Goal: Task Accomplishment & Management: Manage account settings

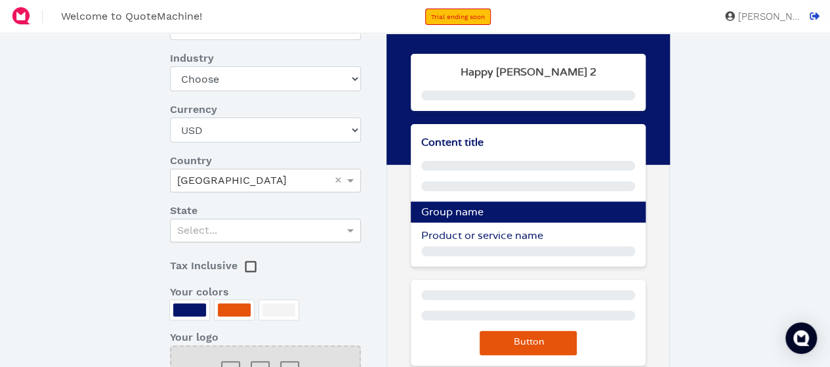
click at [232, 234] on div "Select..." at bounding box center [266, 230] width 190 height 22
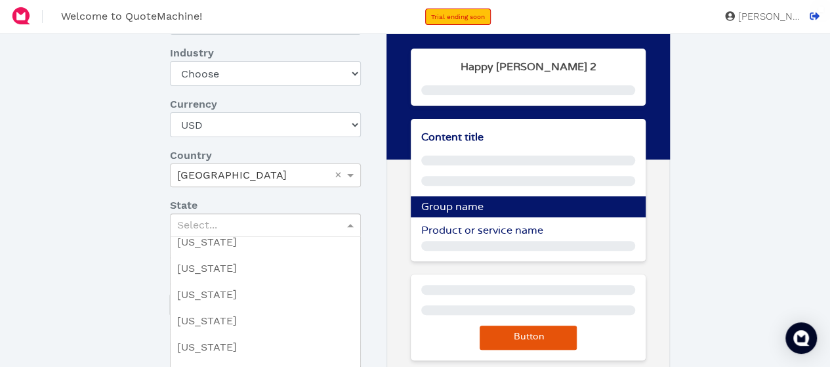
scroll to position [131, 0]
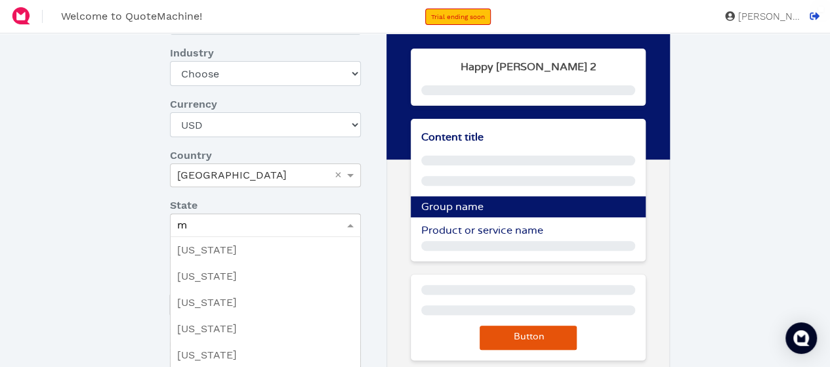
type input "ma"
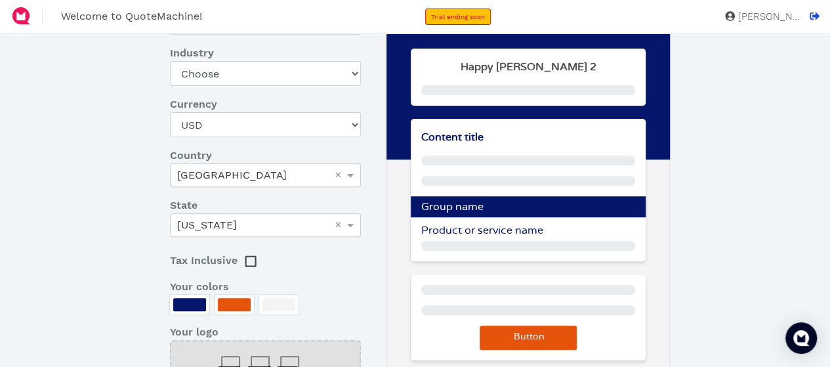
click at [185, 303] on div at bounding box center [189, 304] width 33 height 13
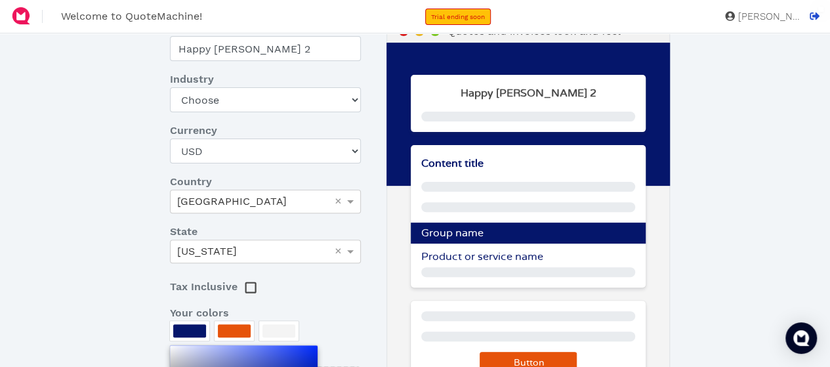
scroll to position [5, 0]
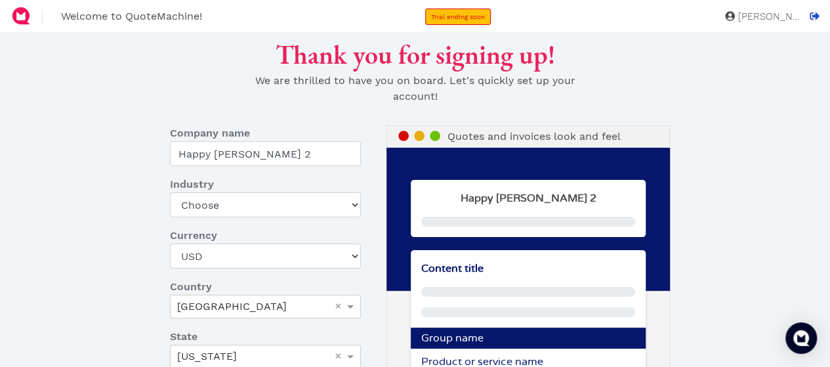
click at [230, 204] on div at bounding box center [415, 183] width 830 height 367
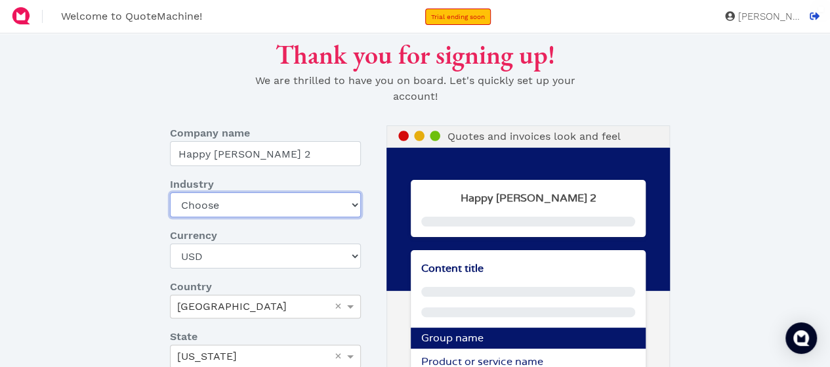
click at [350, 203] on select "Choose Art gallery Bike Books Construction (Not retail) Electronics Events Food…" at bounding box center [265, 204] width 191 height 25
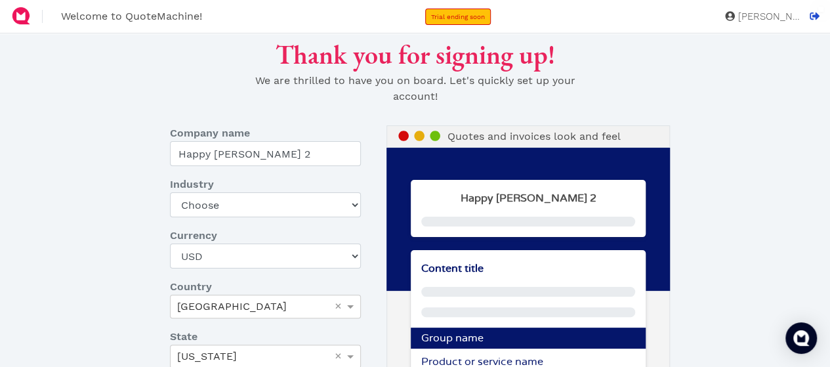
click at [146, 215] on div "Thank you for signing up! We are thrilled to have you on board. Let's quickly s…" at bounding box center [414, 346] width 679 height 614
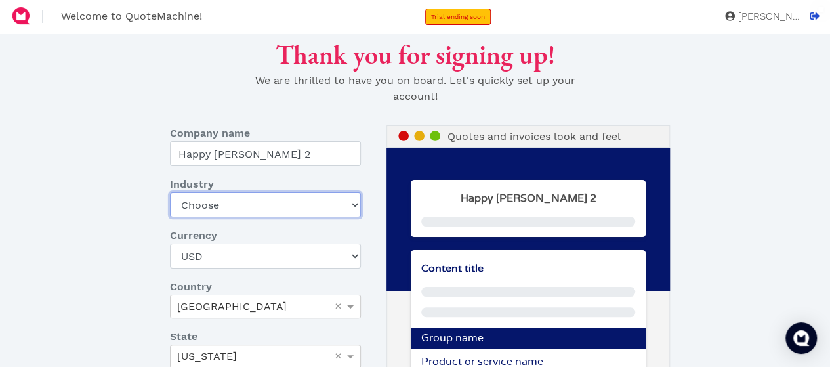
click at [272, 199] on select "Choose Art gallery Bike Books Construction (Not retail) Electronics Events Food…" at bounding box center [265, 204] width 191 height 25
select select "other-services-no-retail"
click at [170, 192] on select "Choose Art gallery Bike Books Construction (Not retail) Electronics Events Food…" at bounding box center [265, 204] width 191 height 25
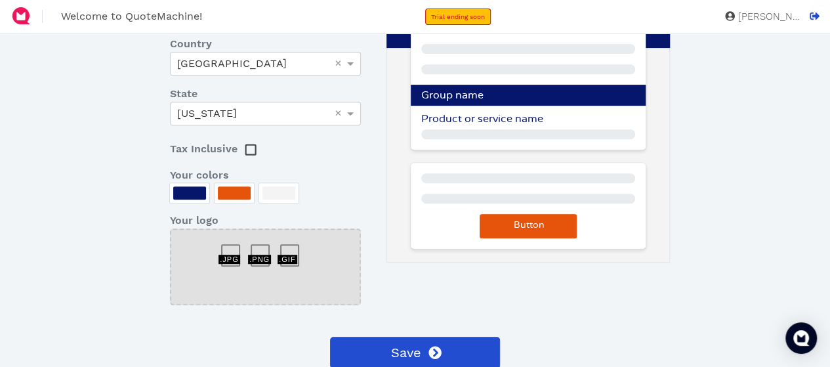
scroll to position [268, 0]
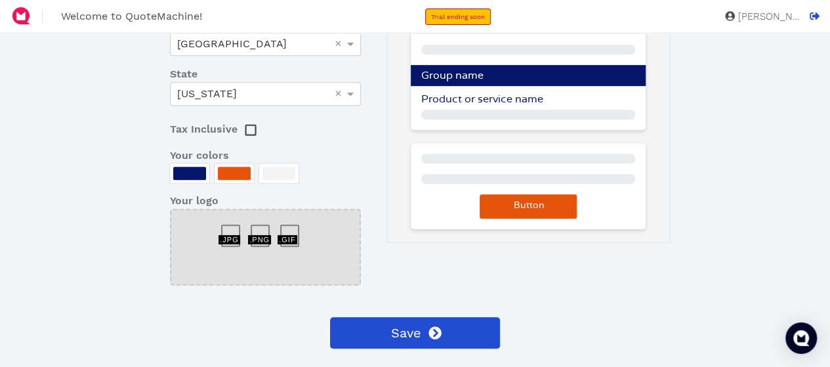
click at [245, 130] on rect at bounding box center [250, 130] width 10 height 10
click at [253, 131] on rect at bounding box center [250, 130] width 10 height 10
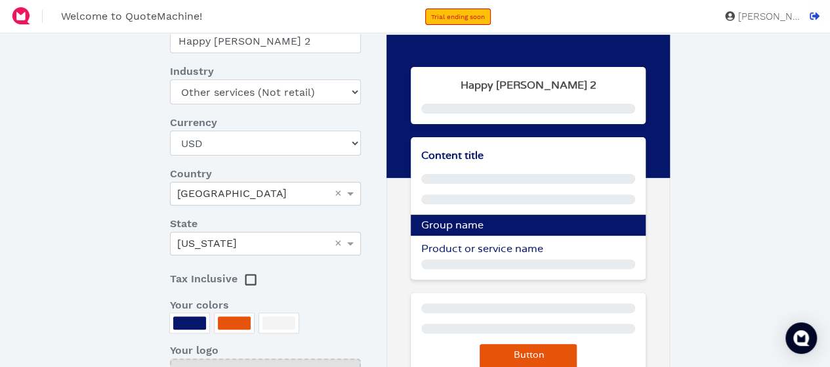
scroll to position [131, 0]
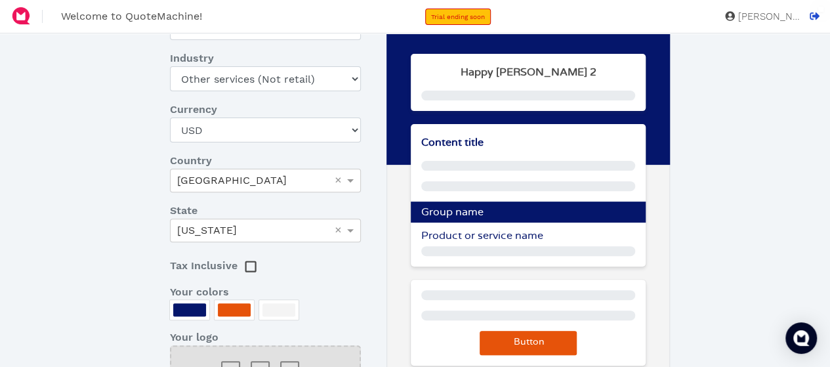
click at [245, 262] on rect at bounding box center [250, 267] width 10 height 10
click at [194, 307] on div at bounding box center [189, 309] width 33 height 13
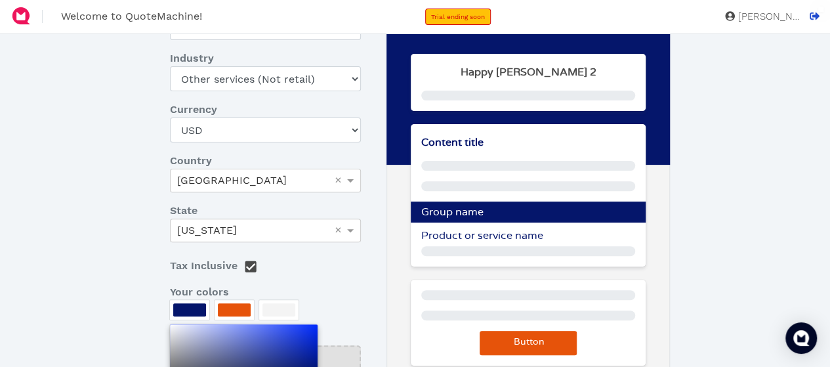
click at [231, 305] on div at bounding box center [415, 183] width 830 height 367
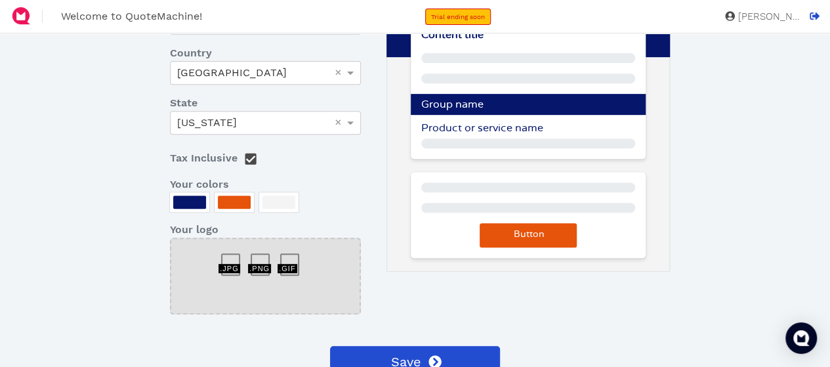
scroll to position [262, 0]
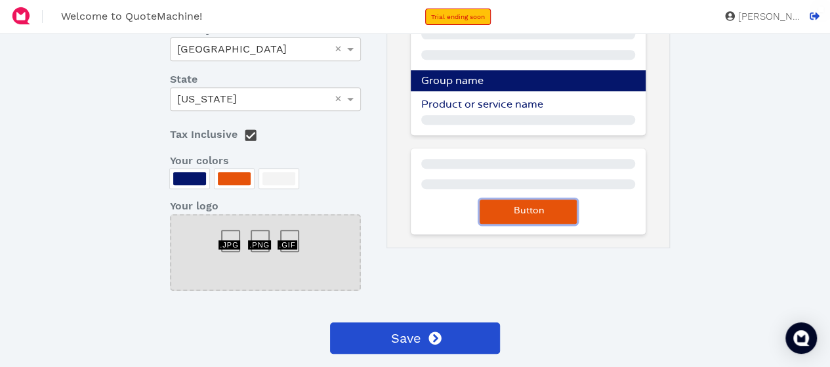
click at [542, 212] on span "Button" at bounding box center [528, 210] width 33 height 9
click at [294, 214] on div at bounding box center [265, 252] width 191 height 77
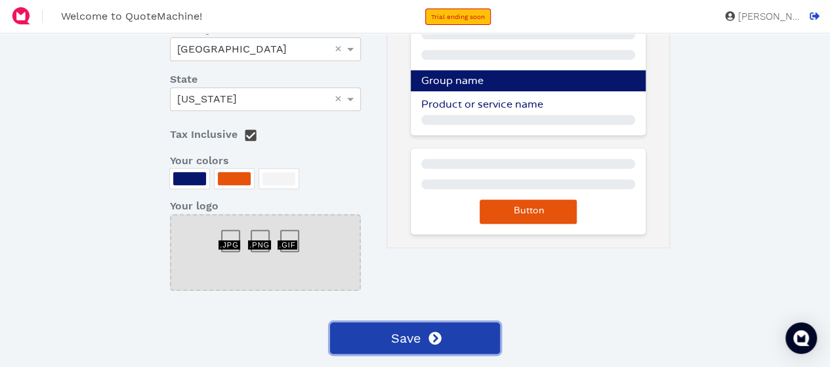
click at [418, 335] on span "Save" at bounding box center [405, 338] width 32 height 20
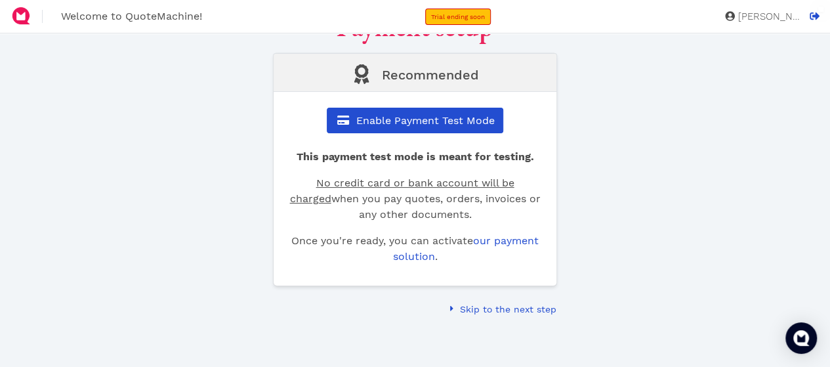
scroll to position [21, 0]
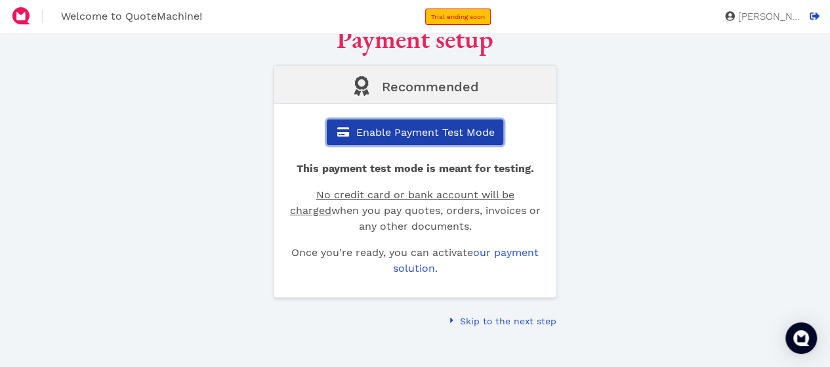
click at [430, 133] on span "Enable Payment Test Mode" at bounding box center [424, 132] width 140 height 12
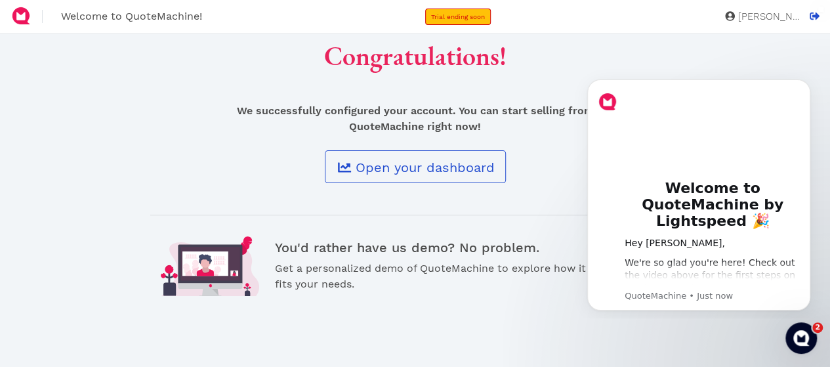
scroll to position [131, 0]
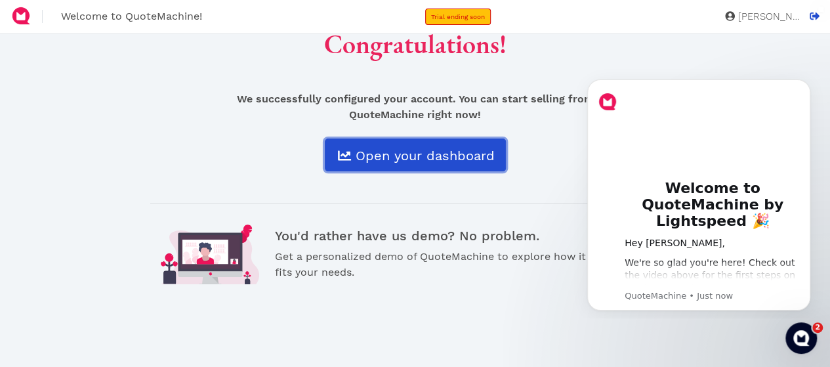
click at [411, 159] on span "Open your dashboard" at bounding box center [424, 156] width 141 height 16
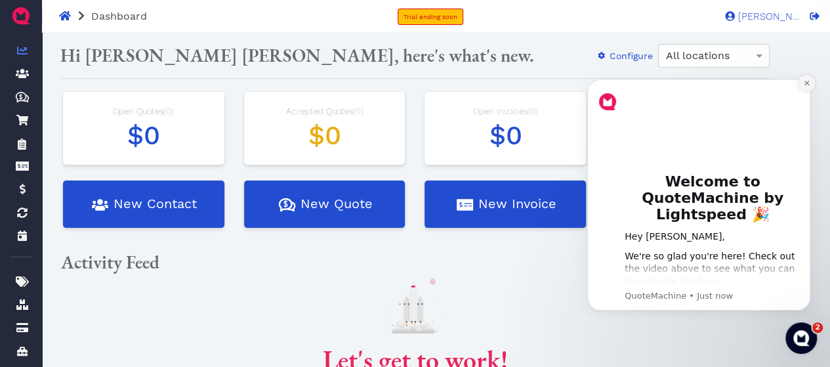
click at [813, 81] on button "Dismiss notification" at bounding box center [806, 83] width 17 height 17
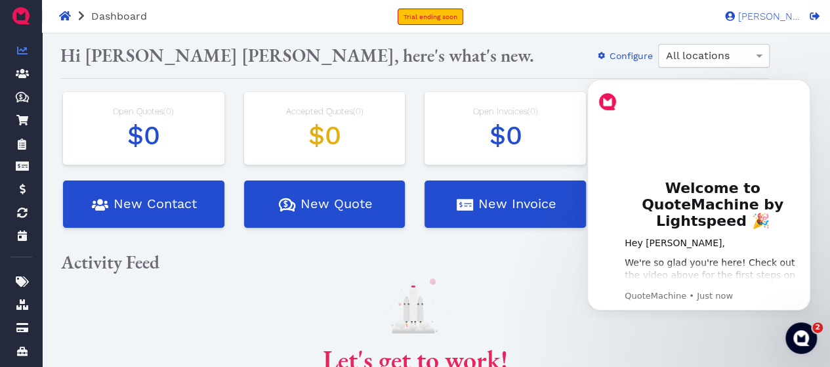
click at [715, 52] on span "All locations" at bounding box center [697, 55] width 64 height 12
click at [803, 88] on button "Dismiss notification" at bounding box center [806, 83] width 17 height 17
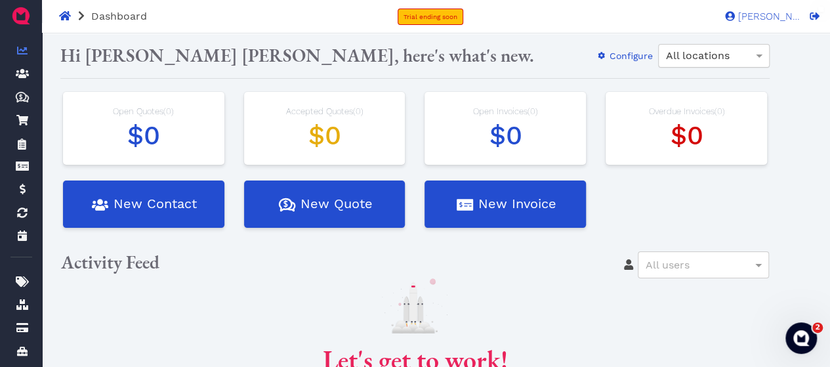
click at [708, 54] on span "All locations" at bounding box center [697, 55] width 64 height 12
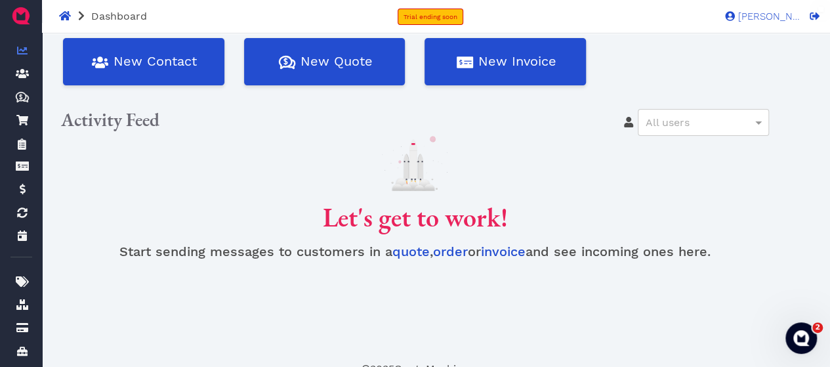
scroll to position [152, 0]
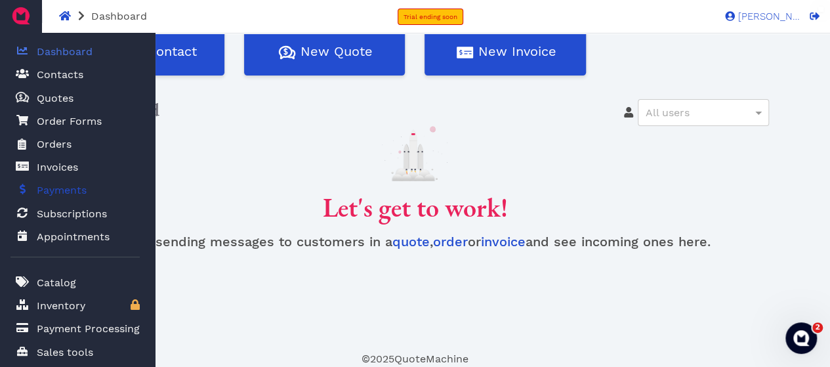
click at [34, 188] on span "Payments" at bounding box center [58, 190] width 55 height 16
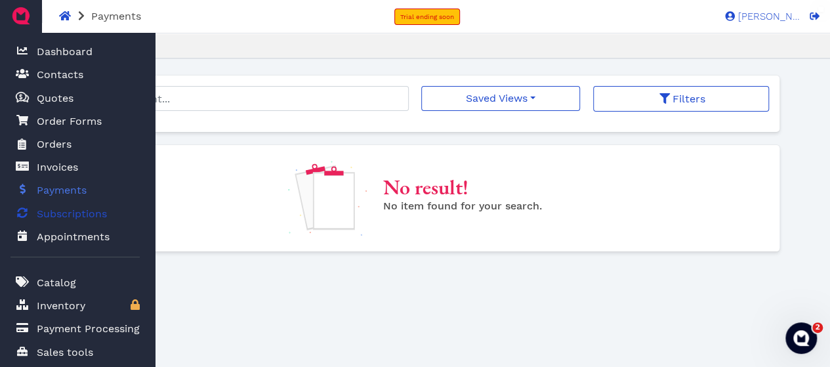
click at [43, 209] on span "Subscriptions" at bounding box center [72, 214] width 70 height 16
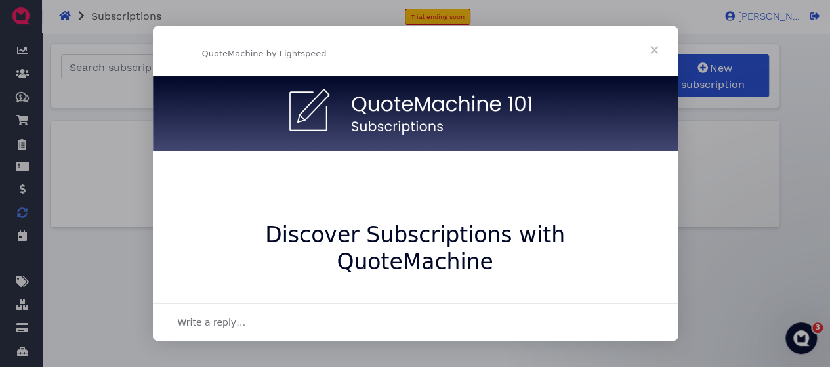
click at [651, 51] on span "Close" at bounding box center [653, 49] width 47 height 47
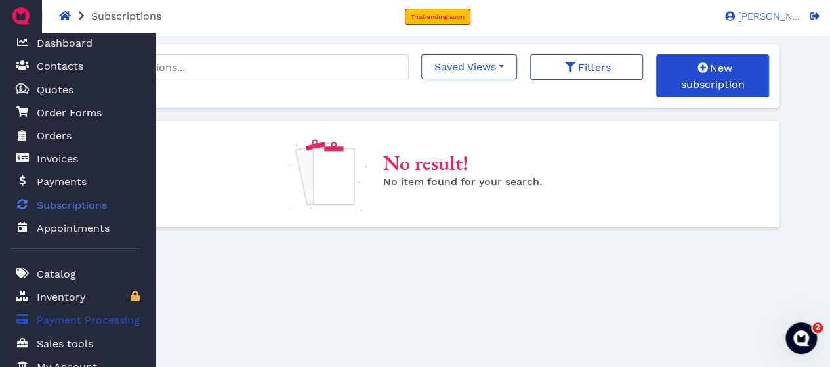
scroll to position [16, 0]
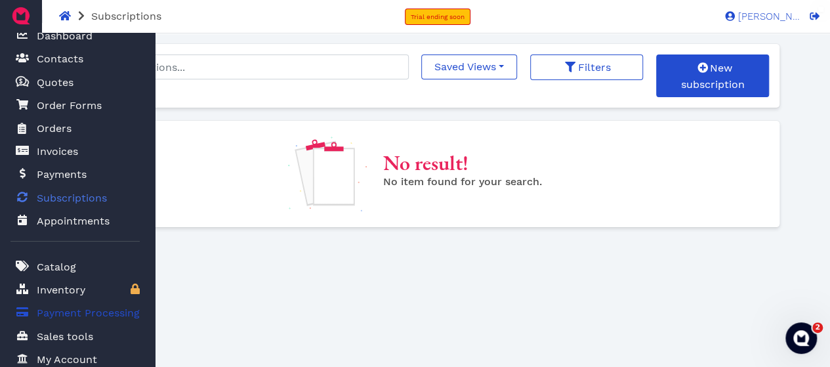
click at [125, 315] on span "Payment Processing" at bounding box center [88, 313] width 103 height 16
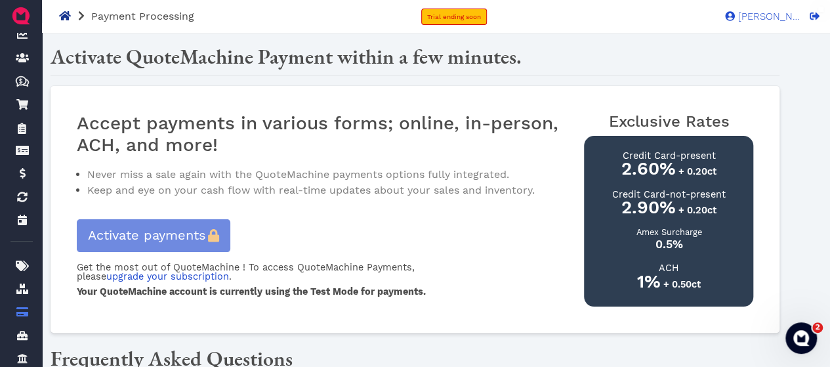
click at [64, 16] on icon at bounding box center [65, 15] width 12 height 9
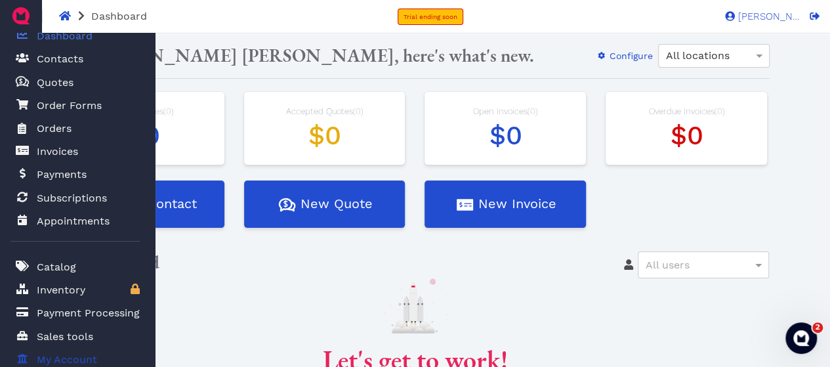
click at [56, 348] on link "My Account" at bounding box center [74, 359] width 129 height 27
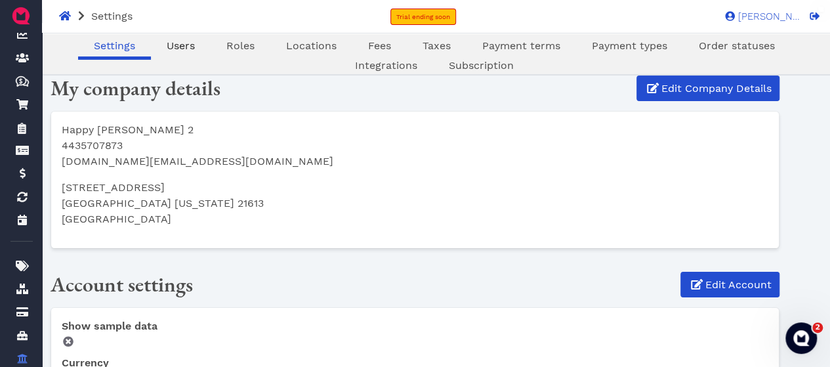
click at [169, 45] on span "Users" at bounding box center [181, 45] width 28 height 12
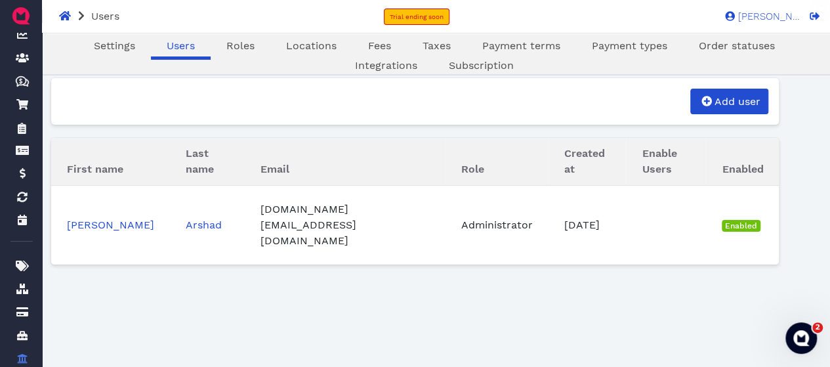
click at [296, 263] on div "Oops! × Settings Users Roles Locations Fees Taxes Payment terms Payment types O…" at bounding box center [415, 304] width 729 height 459
click at [241, 47] on span "Roles" at bounding box center [240, 45] width 28 height 12
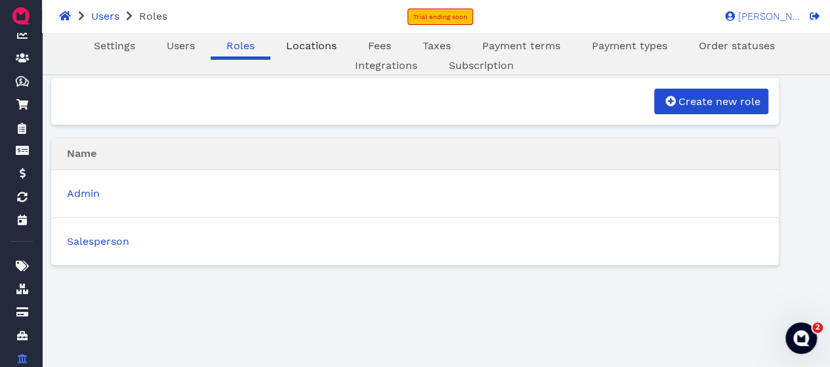
click at [311, 51] on span "Locations" at bounding box center [311, 45] width 51 height 12
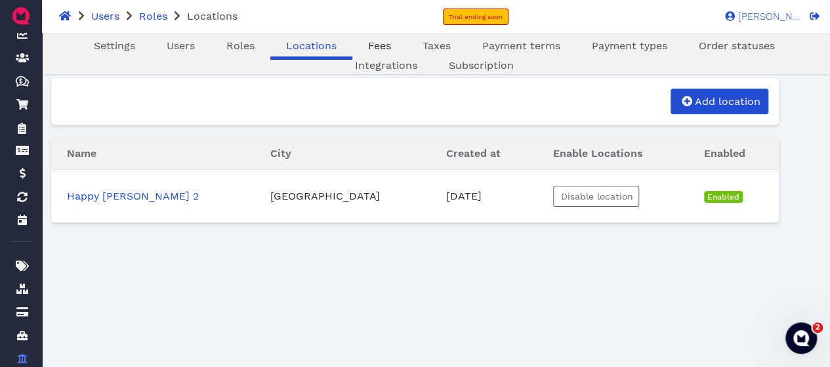
click at [377, 43] on span "Fees" at bounding box center [379, 45] width 23 height 12
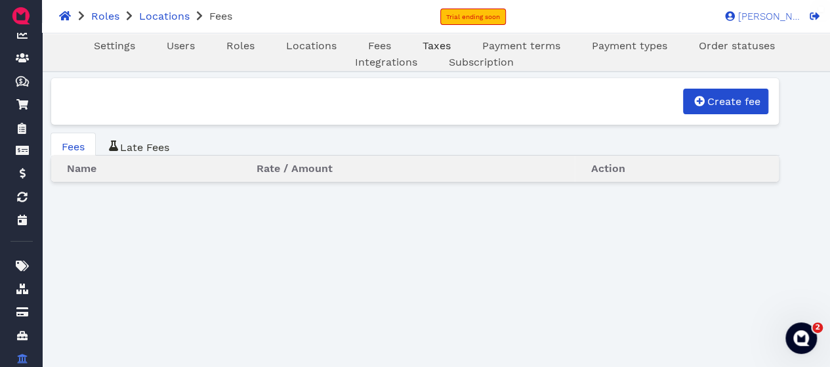
click at [440, 50] on span "Taxes" at bounding box center [436, 45] width 28 height 12
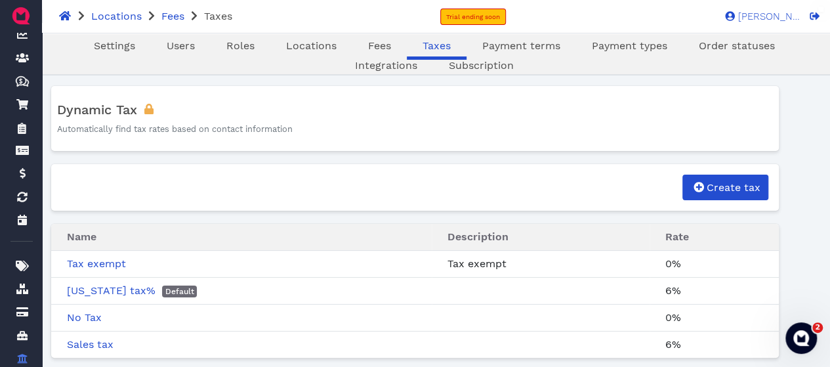
click at [522, 54] on div "Payment terms" at bounding box center [521, 47] width 110 height 18
click at [526, 48] on span "Payment terms" at bounding box center [521, 45] width 78 height 12
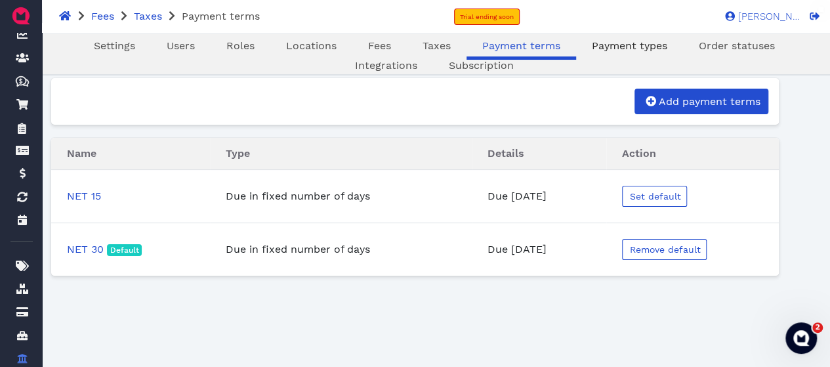
click at [605, 47] on span "Payment types" at bounding box center [629, 45] width 75 height 12
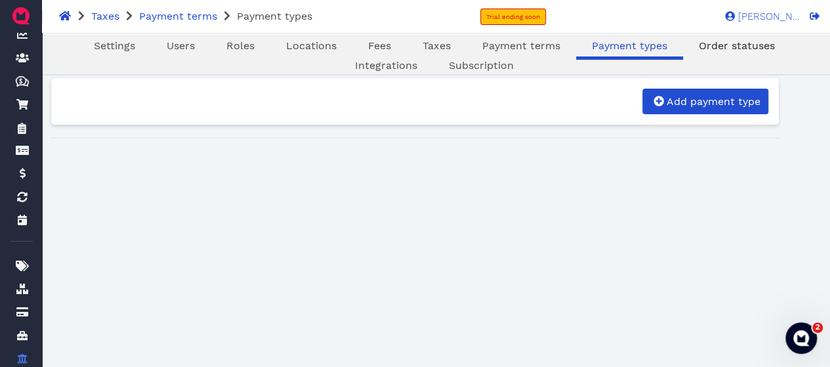
click at [736, 41] on span "Order statuses" at bounding box center [736, 45] width 76 height 12
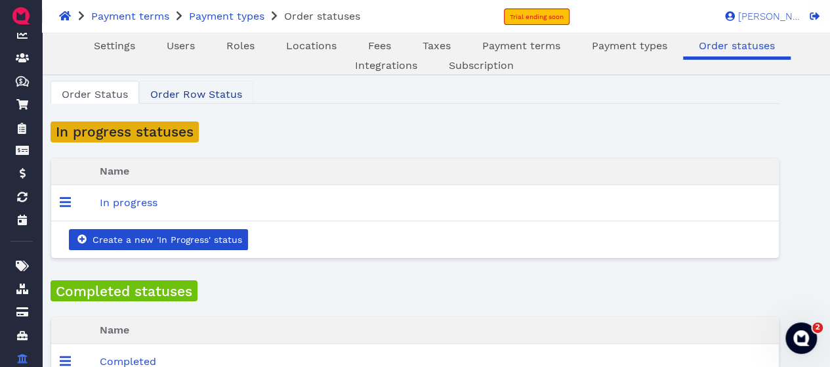
click at [203, 83] on link "Order Row Status" at bounding box center [196, 92] width 114 height 23
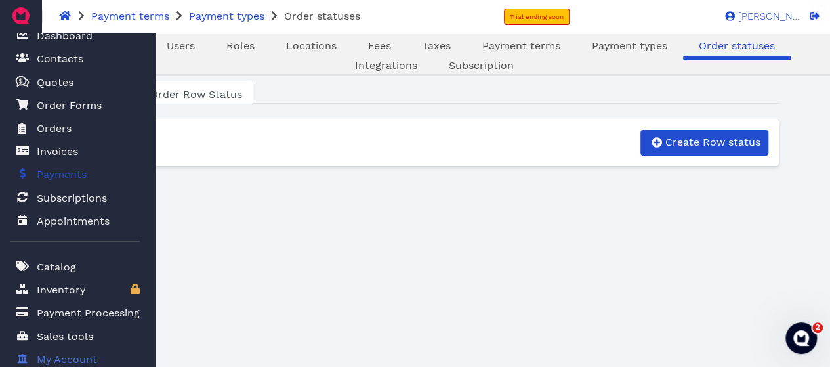
click at [69, 174] on span "Payments" at bounding box center [62, 175] width 50 height 16
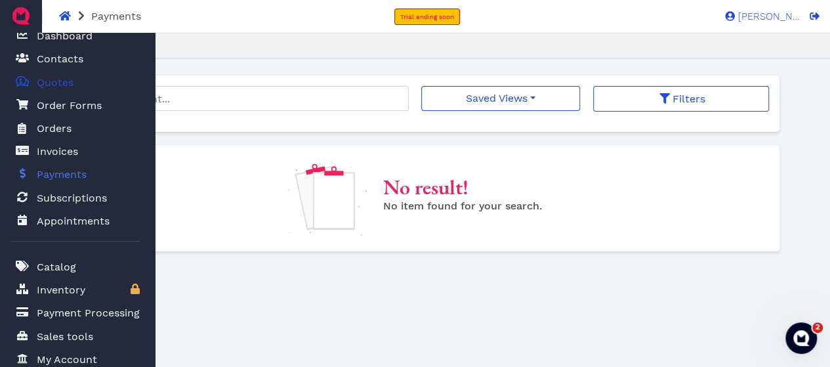
click at [27, 79] on icon at bounding box center [22, 81] width 13 height 10
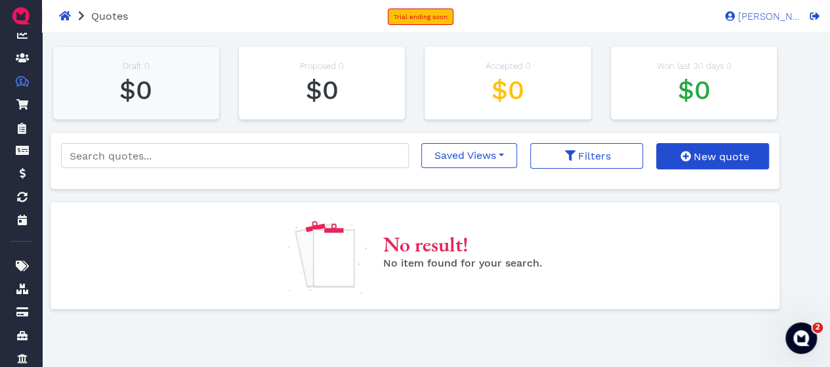
click at [151, 87] on span "$0" at bounding box center [135, 90] width 33 height 31
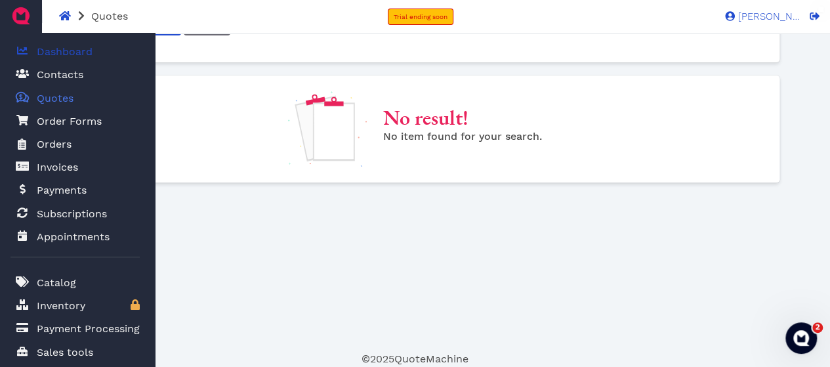
click at [74, 51] on span "Dashboard" at bounding box center [65, 52] width 56 height 16
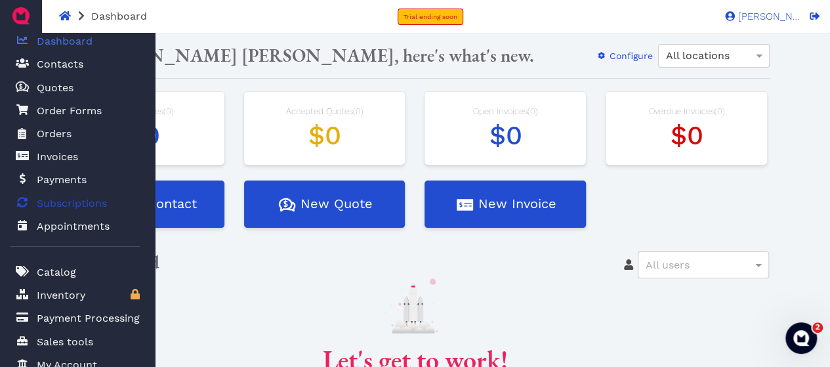
scroll to position [16, 0]
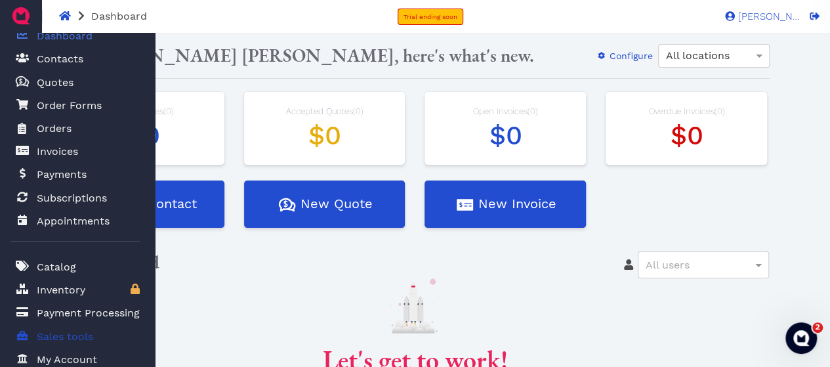
click at [75, 334] on span "Sales tools" at bounding box center [65, 337] width 56 height 16
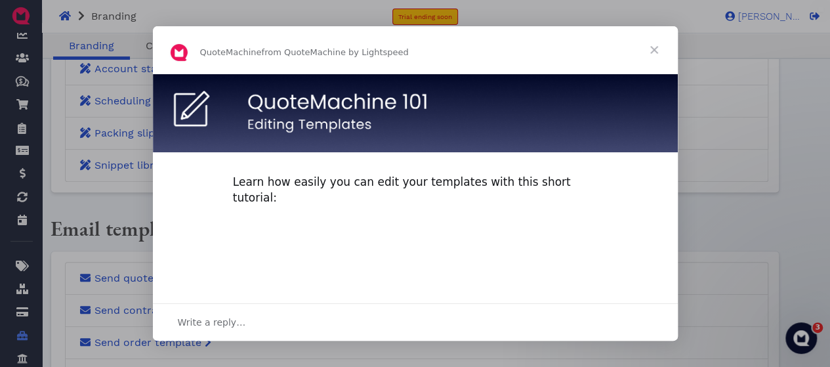
click at [648, 44] on span "Close" at bounding box center [653, 49] width 47 height 47
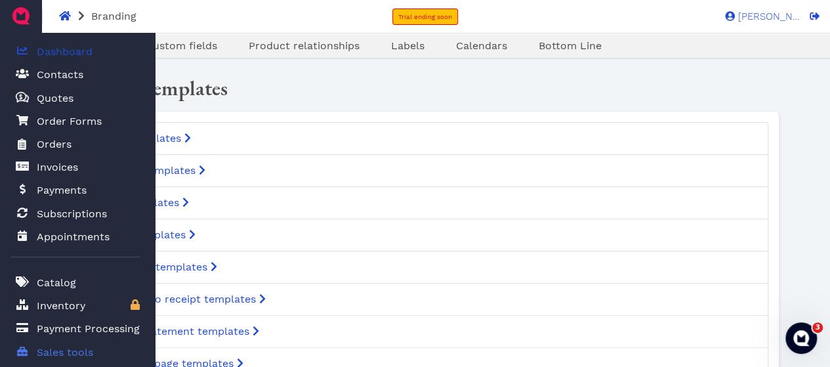
click at [54, 51] on span "Dashboard" at bounding box center [65, 52] width 56 height 16
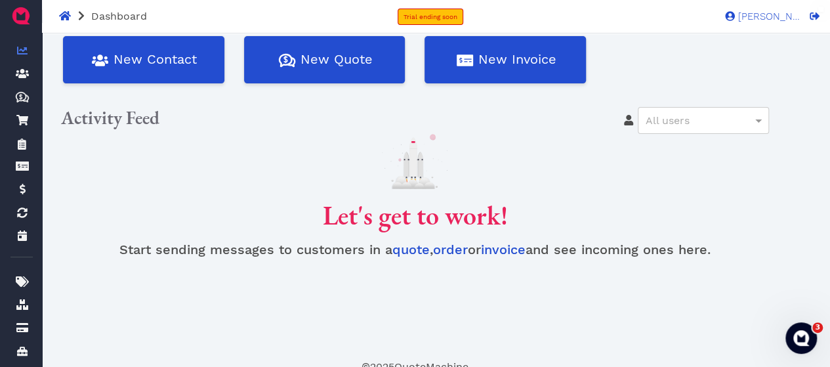
scroll to position [152, 0]
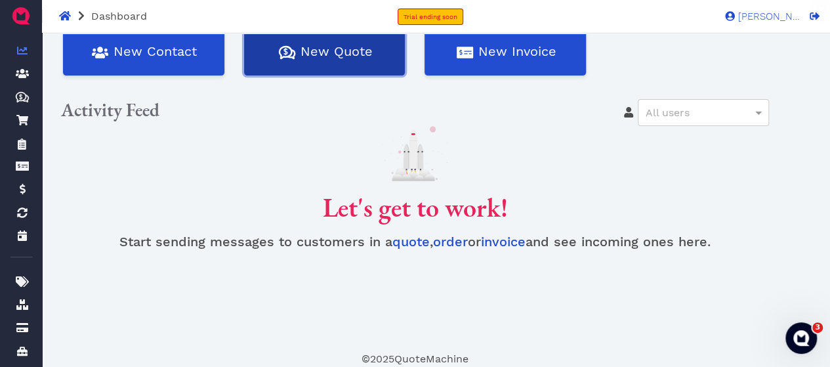
click at [355, 49] on button "Quotes Created with Sketch. $ New Quote" at bounding box center [324, 51] width 161 height 47
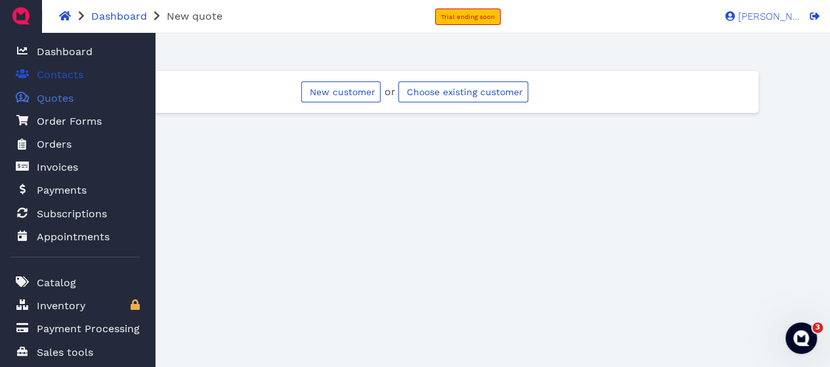
click at [21, 75] on icon at bounding box center [22, 73] width 13 height 9
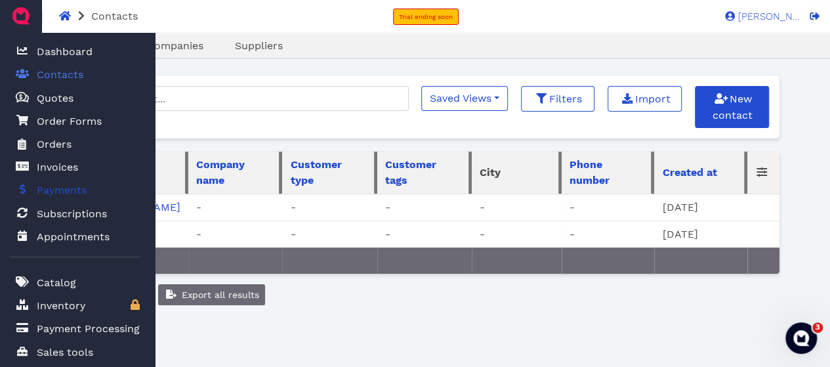
click at [74, 197] on span "Payments" at bounding box center [62, 190] width 50 height 16
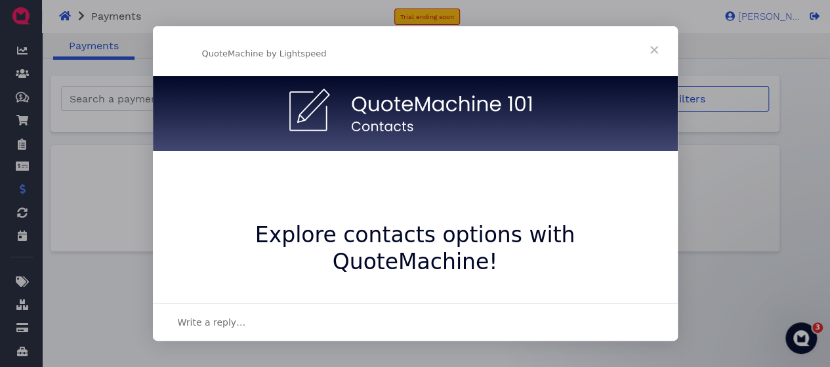
click at [652, 49] on span "Close" at bounding box center [653, 49] width 47 height 47
